Goal: Task Accomplishment & Management: Manage account settings

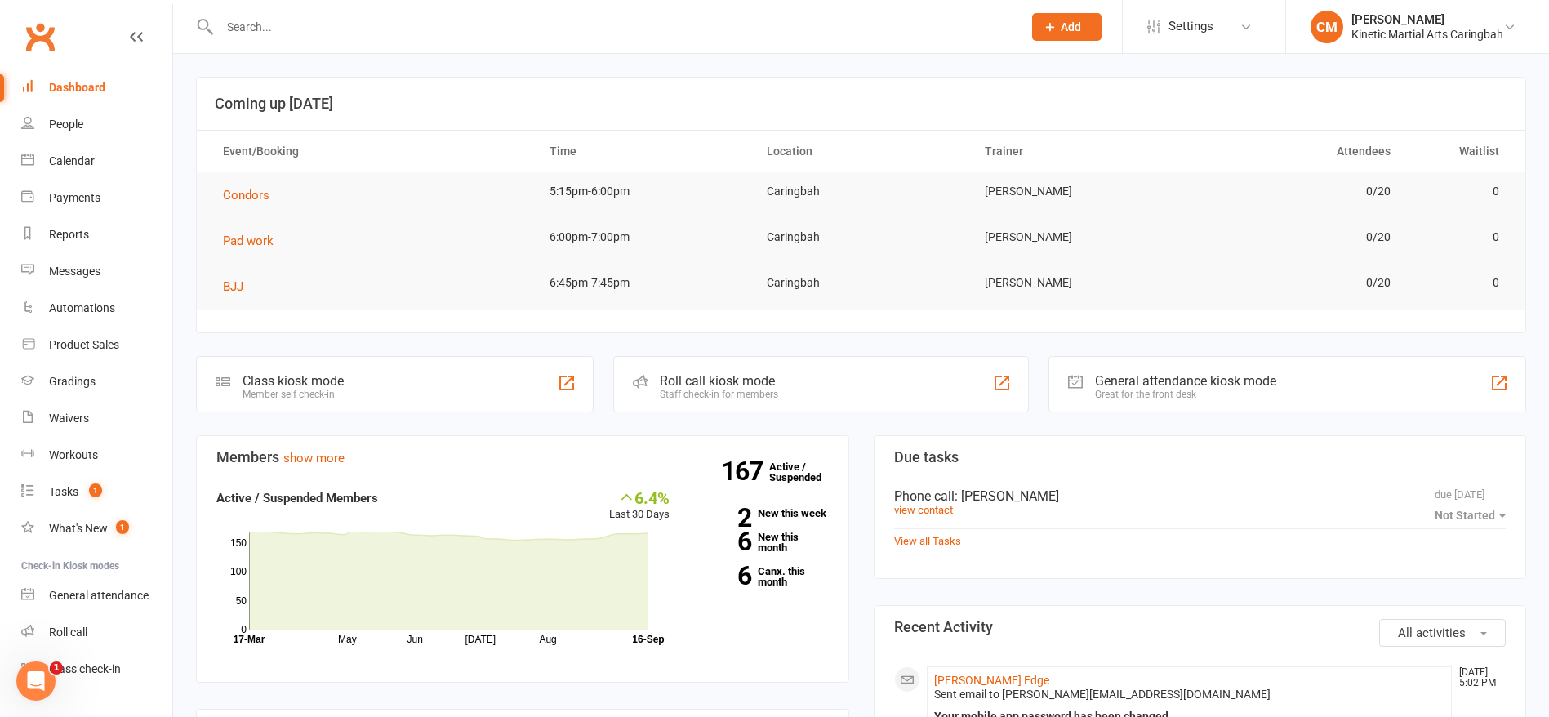
click at [357, 33] on input "text" at bounding box center [613, 27] width 796 height 23
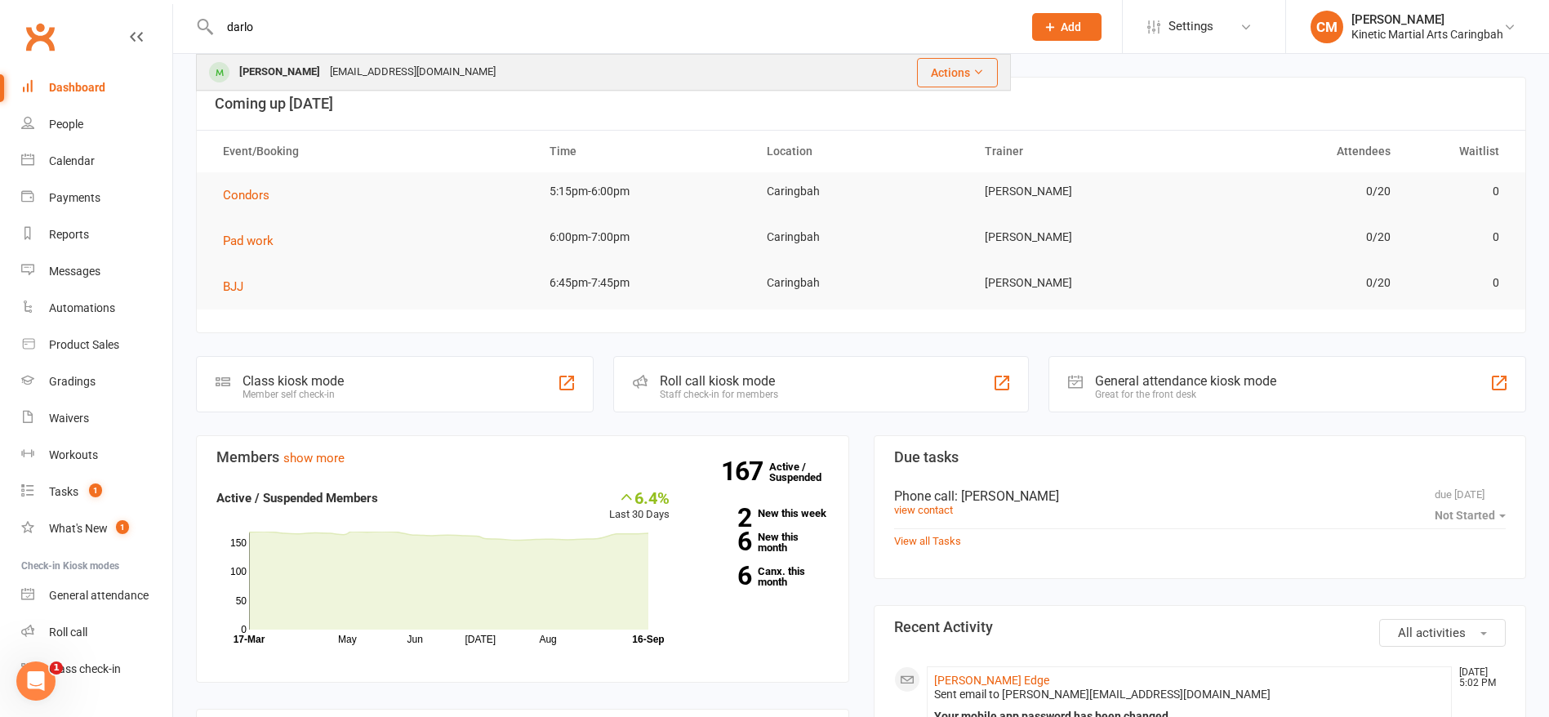
type input "darlo"
click at [396, 69] on div "[EMAIL_ADDRESS][DOMAIN_NAME]" at bounding box center [413, 72] width 176 height 24
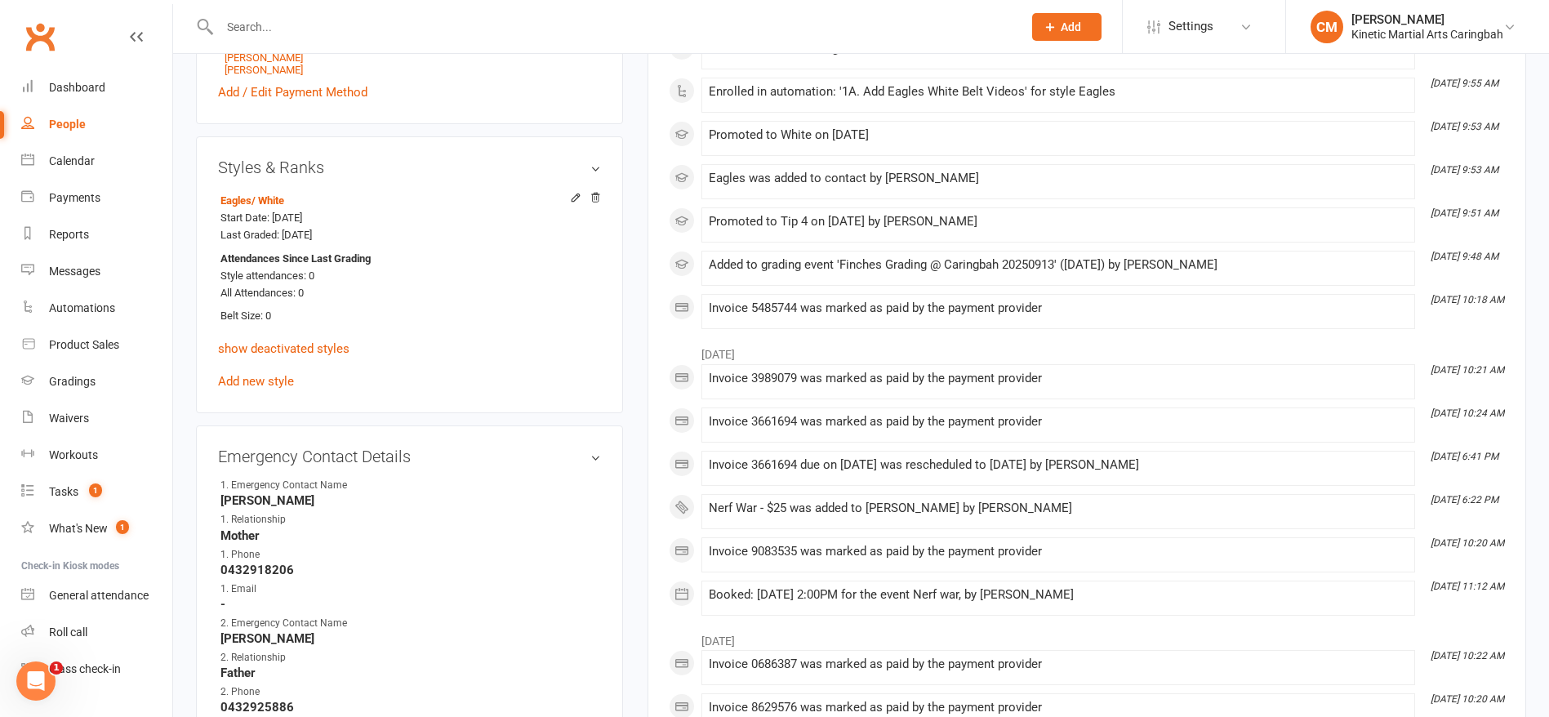
scroll to position [858, 0]
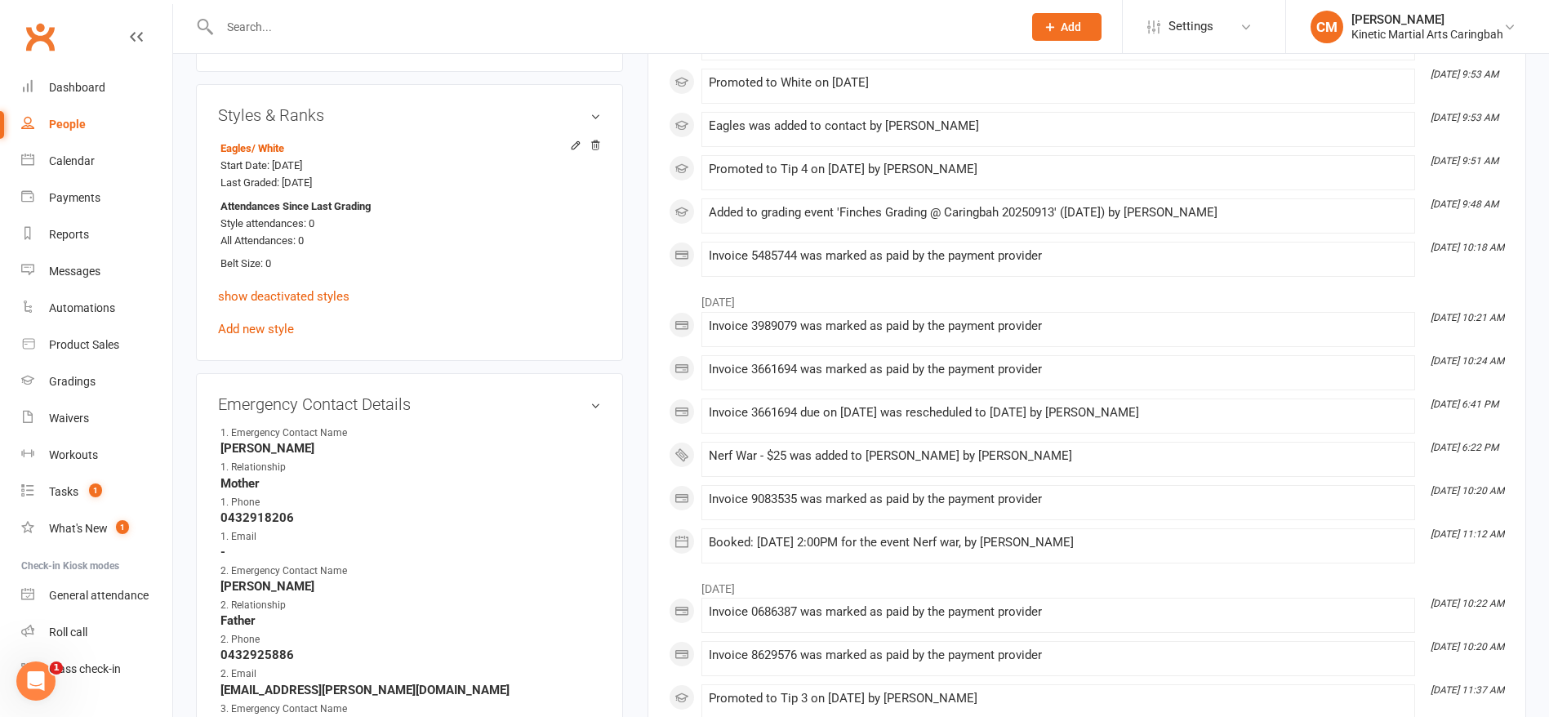
click at [515, 33] on input "text" at bounding box center [613, 27] width 796 height 23
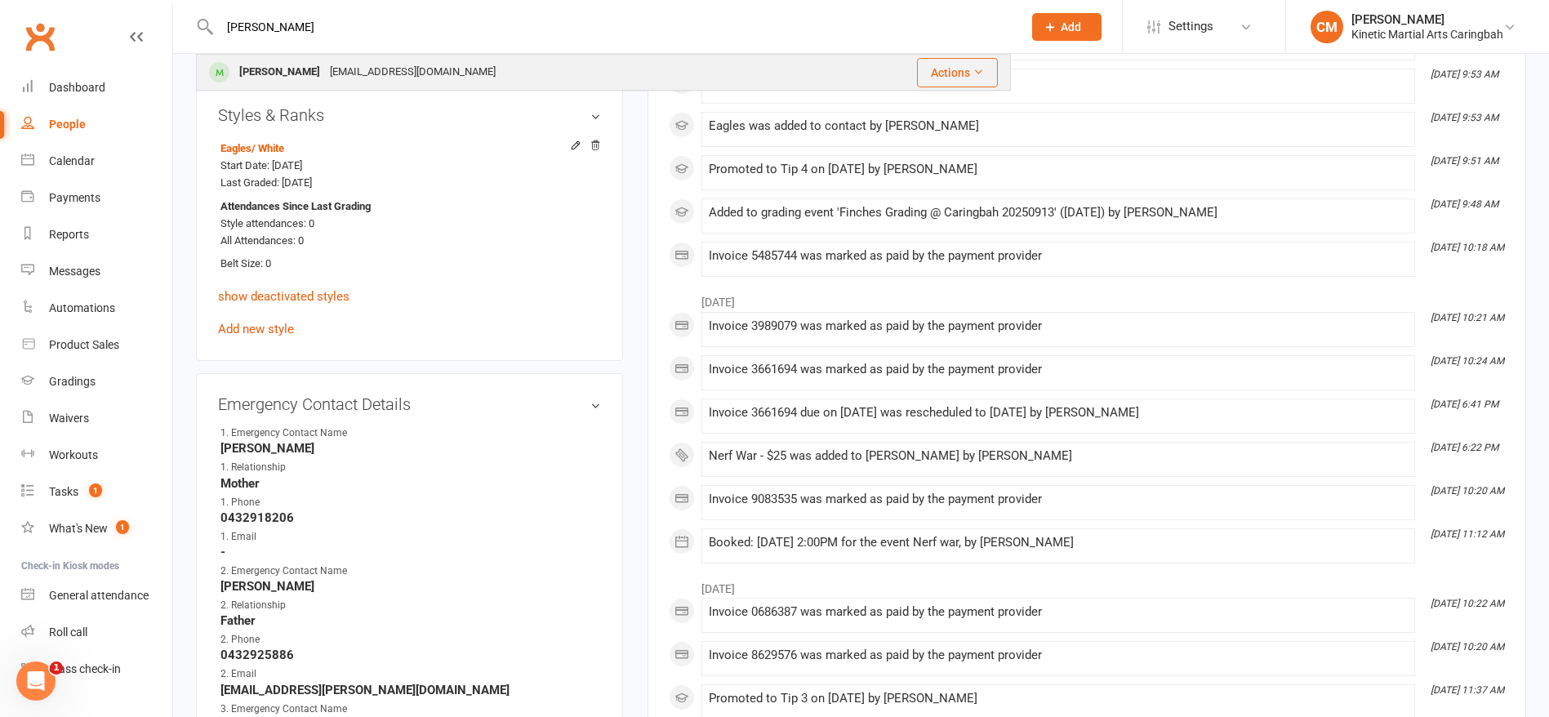
type input "[PERSON_NAME]"
click at [474, 68] on div "[PERSON_NAME] [EMAIL_ADDRESS][DOMAIN_NAME]" at bounding box center [509, 72] width 623 height 33
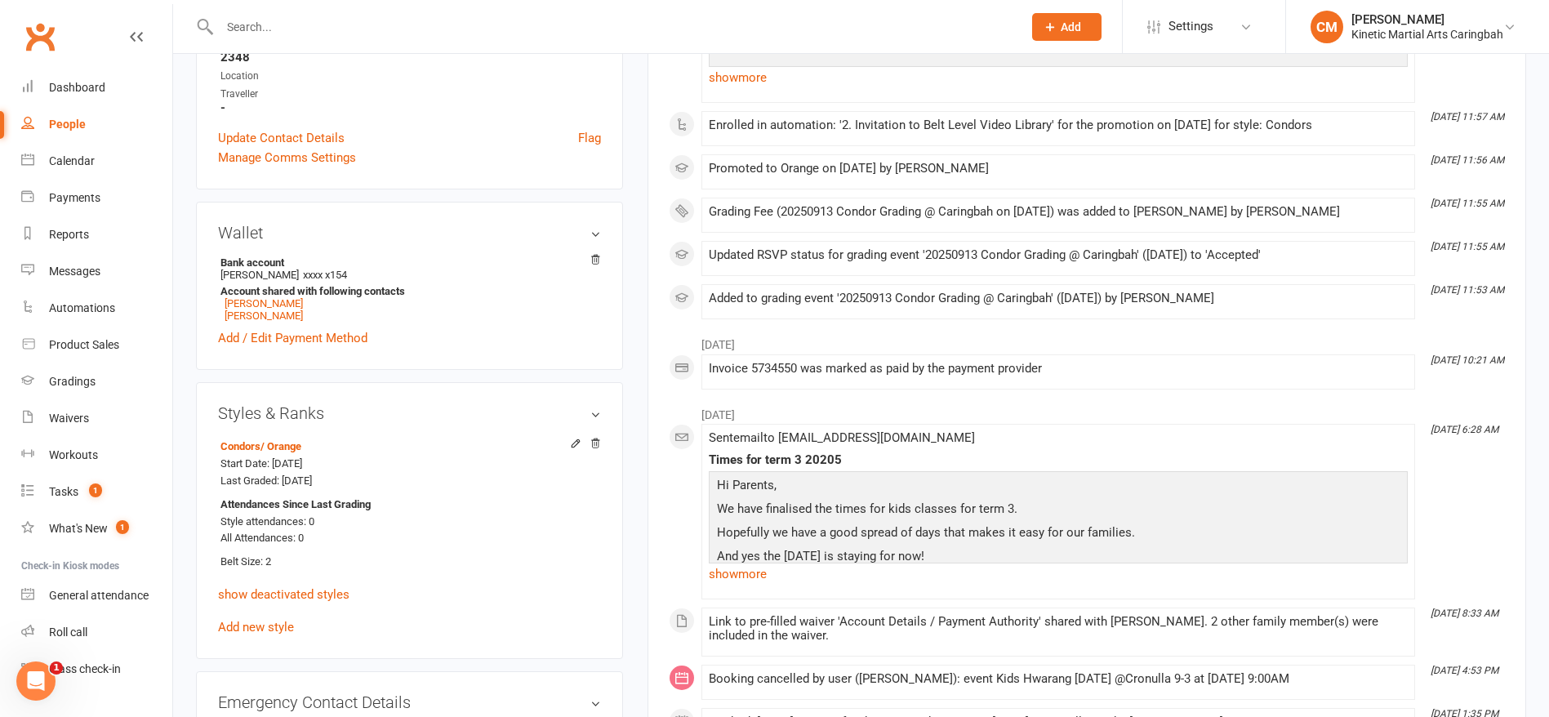
scroll to position [368, 0]
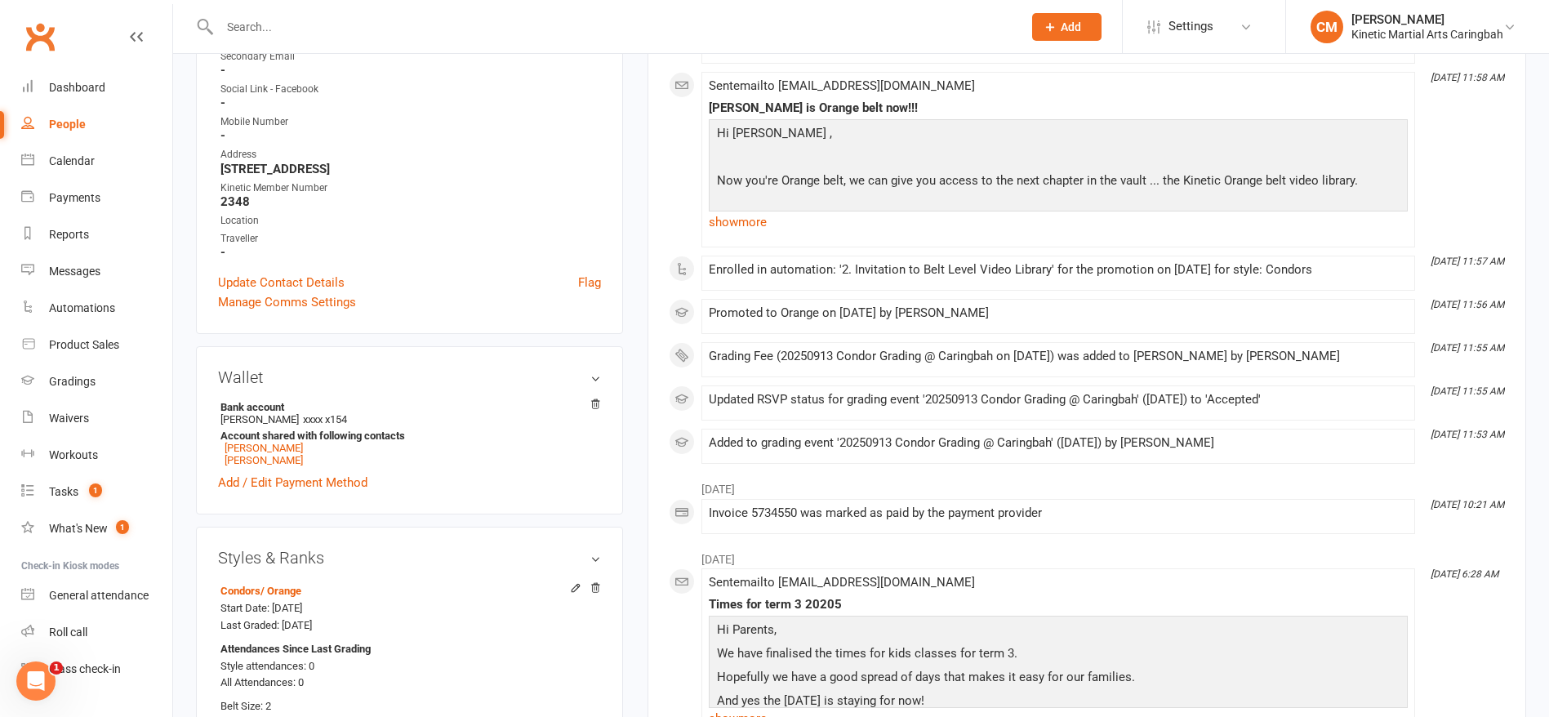
click at [448, 16] on input "text" at bounding box center [613, 27] width 796 height 23
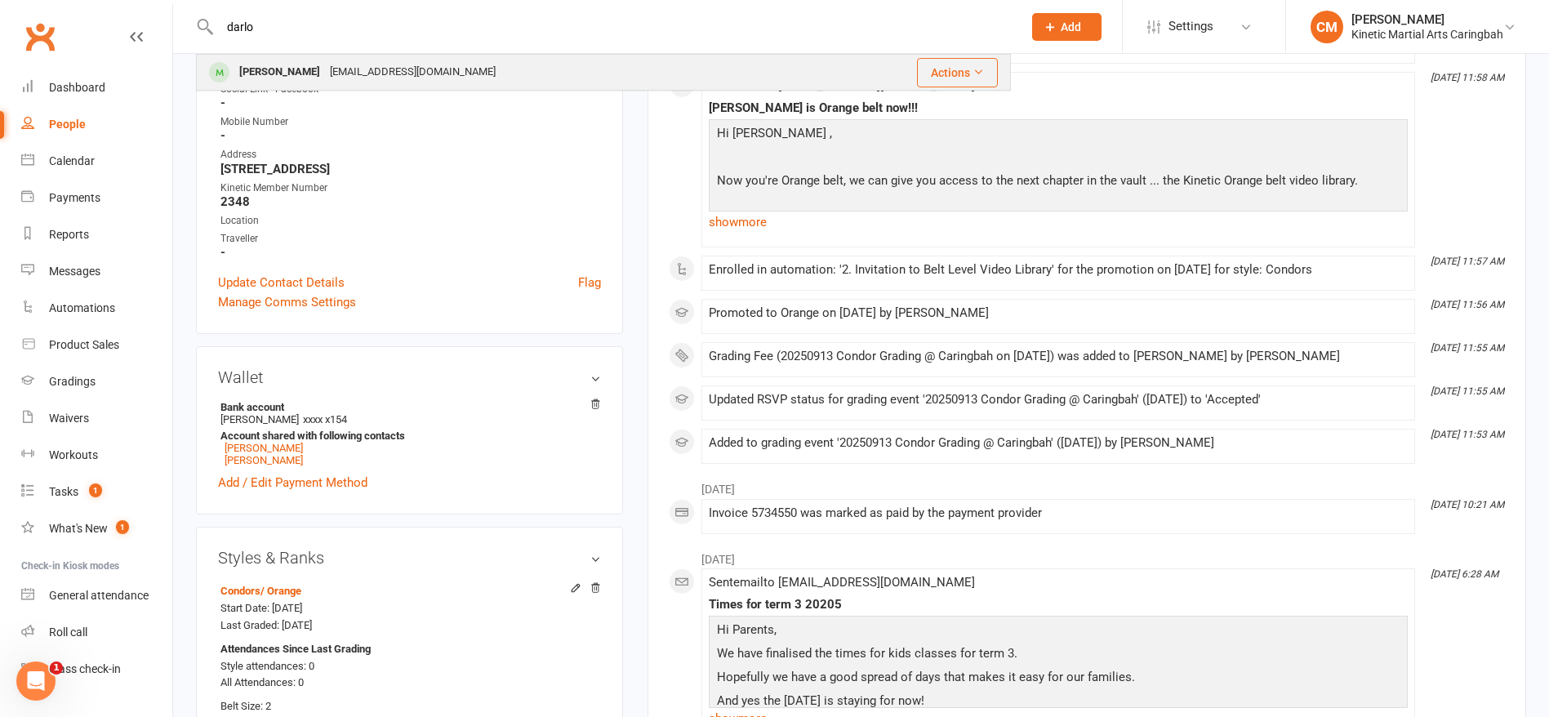
type input "darlo"
click at [426, 76] on div "[EMAIL_ADDRESS][DOMAIN_NAME]" at bounding box center [413, 72] width 176 height 24
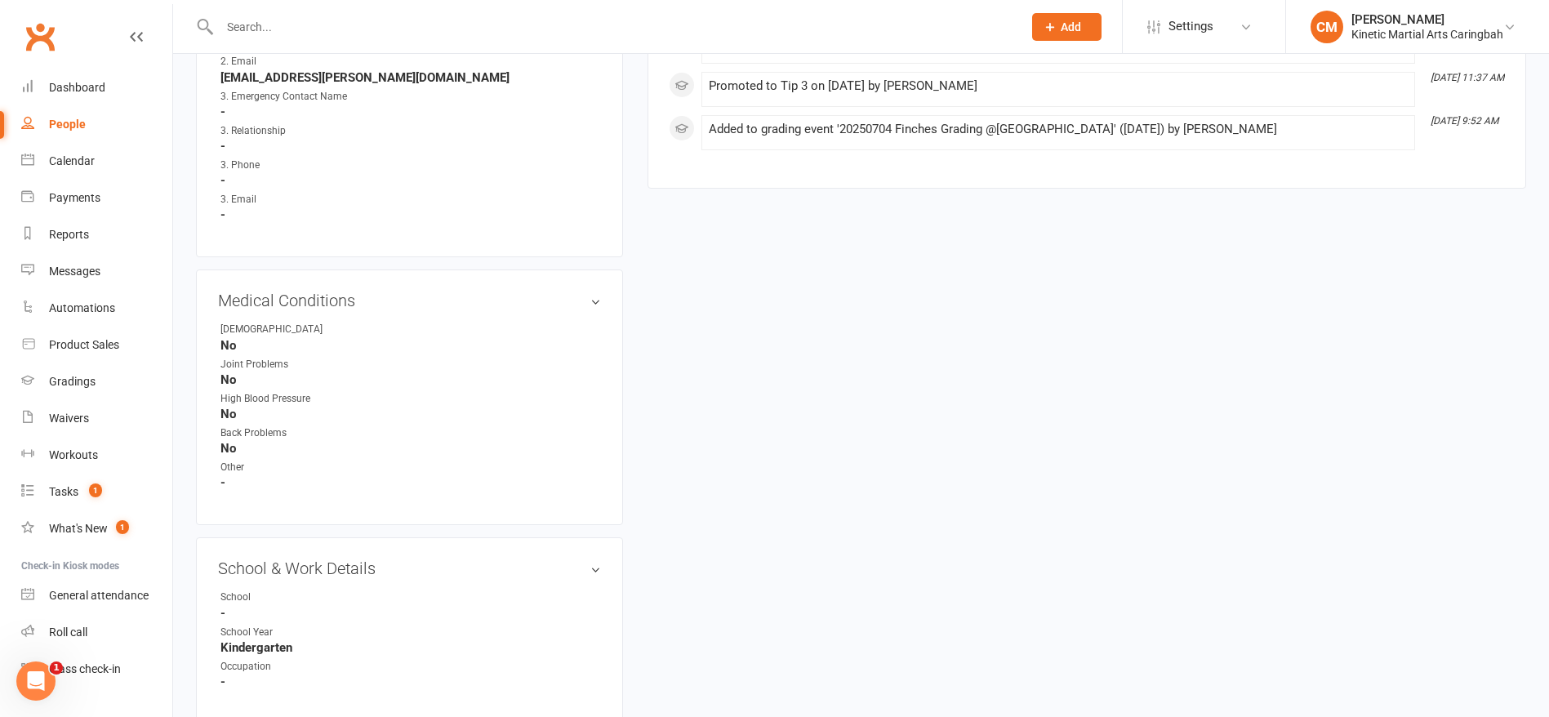
scroll to position [1715, 0]
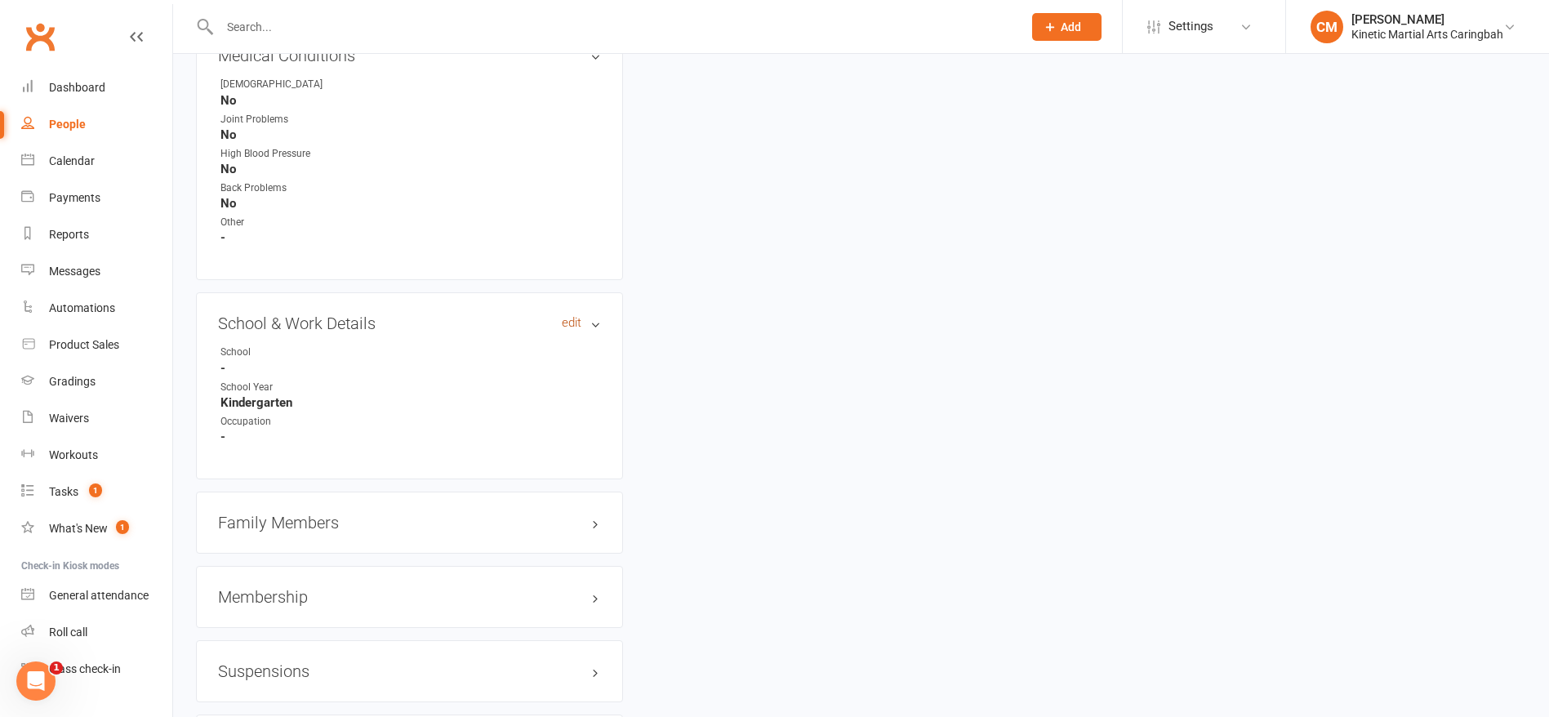
click at [566, 322] on link "edit" at bounding box center [572, 323] width 20 height 14
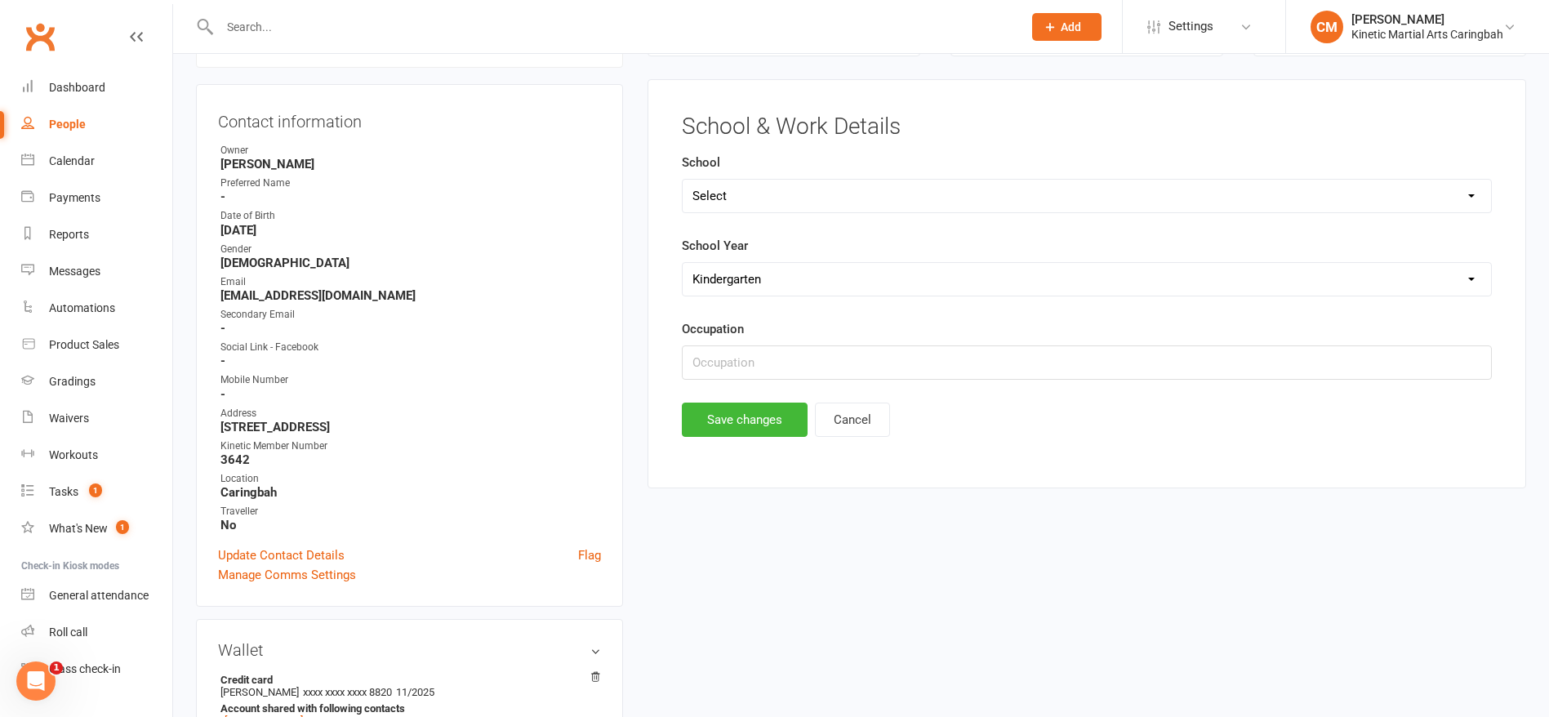
scroll to position [140, 0]
click at [748, 202] on select "Select [PERSON_NAME][GEOGRAPHIC_DATA] [GEOGRAPHIC_DATA] [GEOGRAPHIC_DATA] [GEOG…" at bounding box center [1087, 198] width 809 height 33
select select "Cronulla South"
click at [683, 182] on select "Select [PERSON_NAME][GEOGRAPHIC_DATA] [GEOGRAPHIC_DATA] [GEOGRAPHIC_DATA] [GEOG…" at bounding box center [1087, 198] width 809 height 33
click at [742, 421] on button "Save changes" at bounding box center [745, 422] width 126 height 34
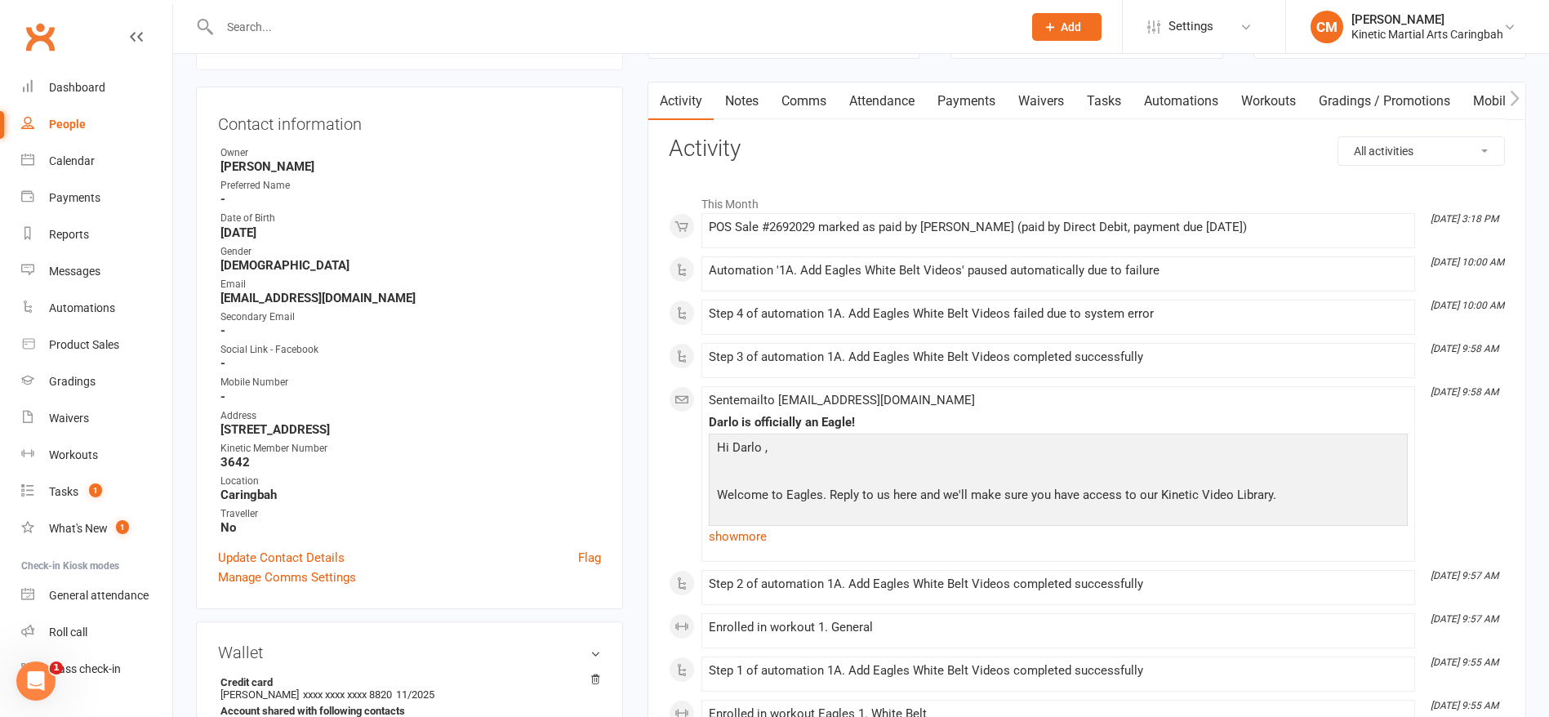
click at [382, 29] on input "text" at bounding box center [613, 27] width 796 height 23
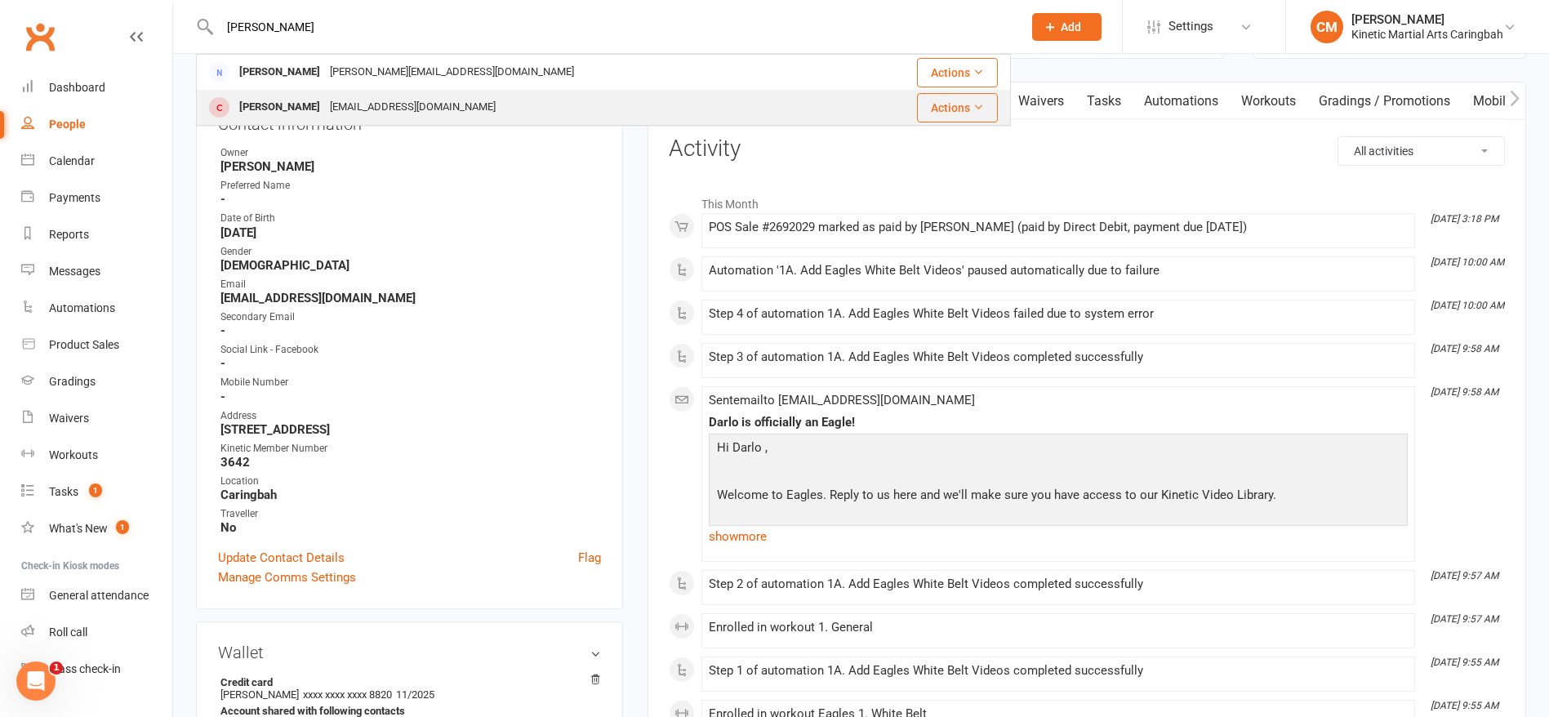
type input "[PERSON_NAME]"
click at [372, 102] on div "[EMAIL_ADDRESS][DOMAIN_NAME]" at bounding box center [413, 108] width 176 height 24
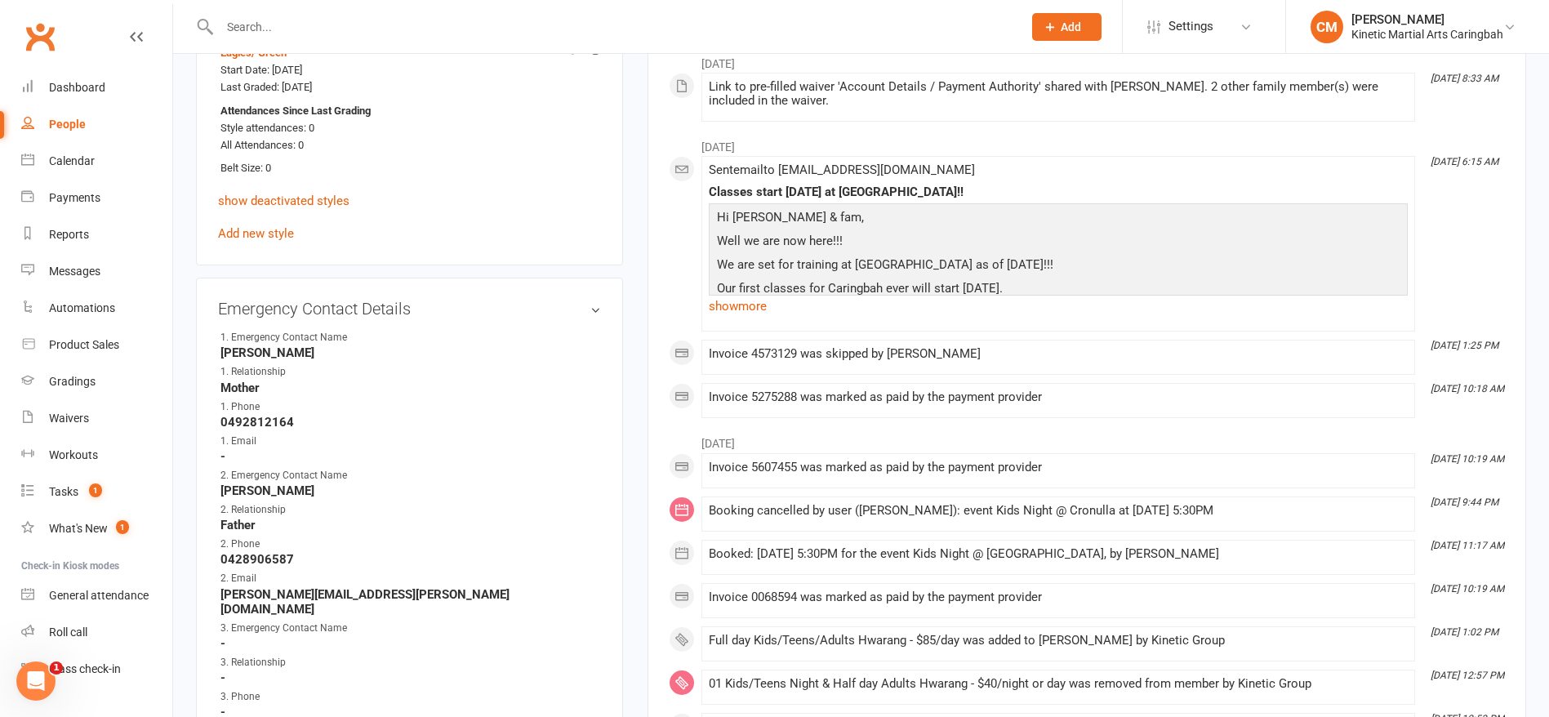
scroll to position [980, 0]
